Goal: Information Seeking & Learning: Learn about a topic

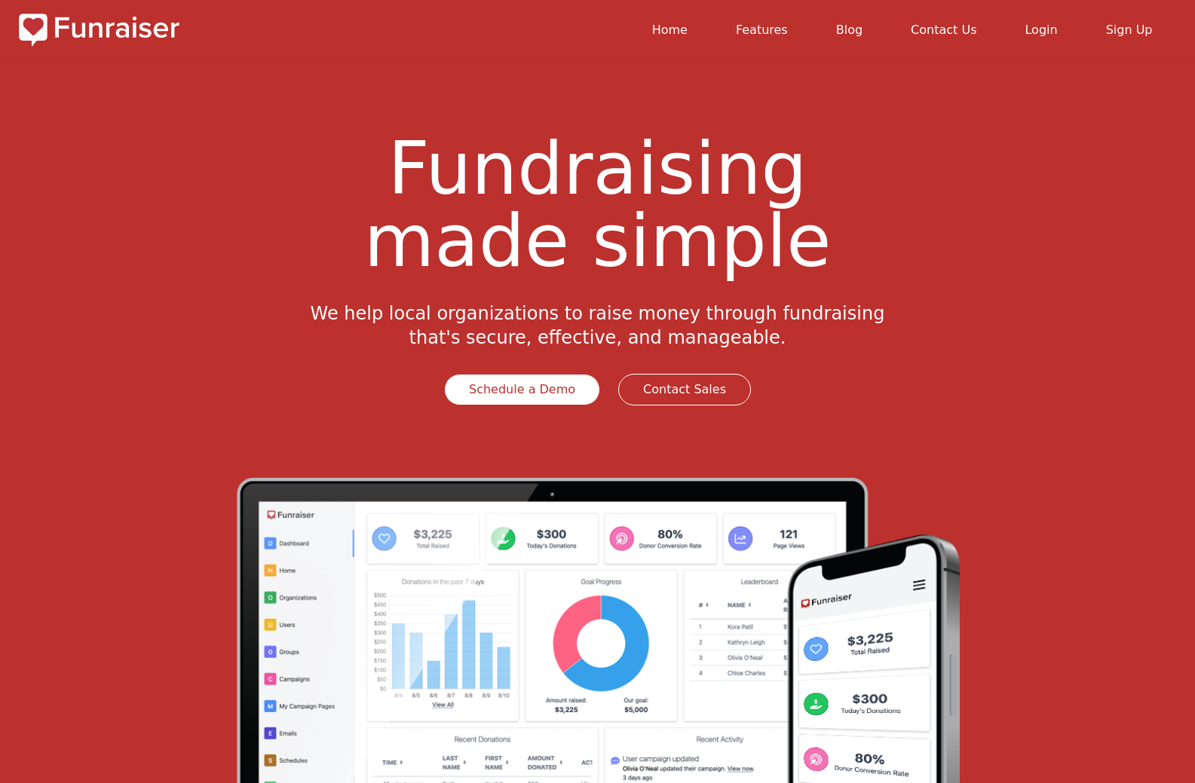
click at [1132, 26] on link "Sign Up" at bounding box center [1129, 30] width 47 height 14
click at [788, 29] on link "Features" at bounding box center [762, 30] width 52 height 14
